Goal: Obtain resource: Download file/media

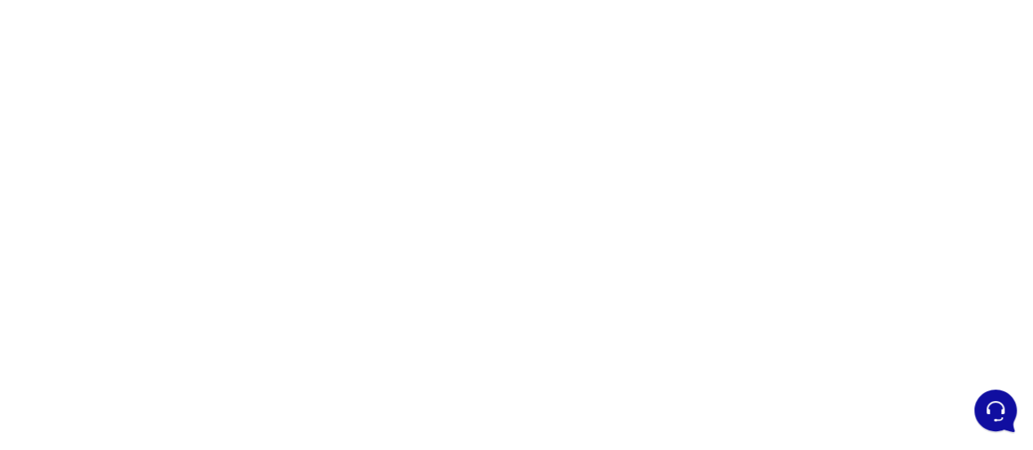
scroll to position [158, 0]
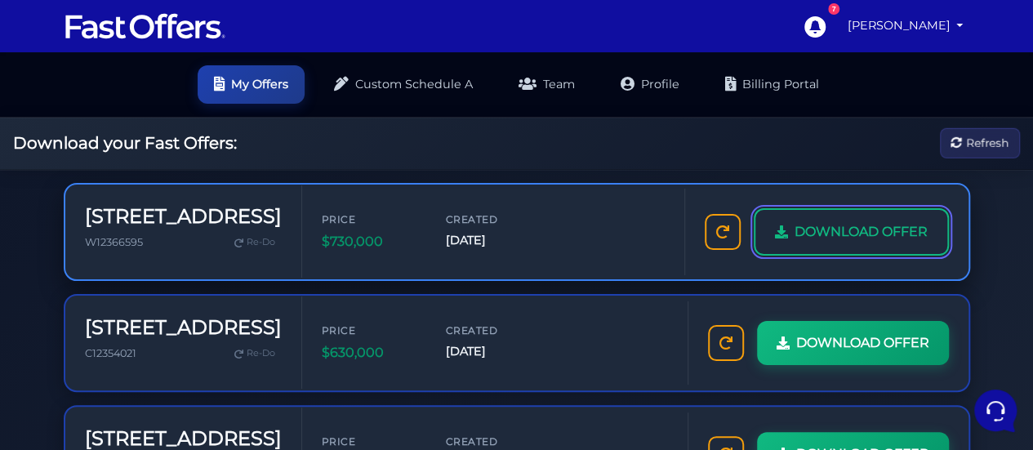
click at [794, 242] on span "DOWNLOAD OFFER" at bounding box center [860, 231] width 133 height 21
